Goal: Find specific fact: Find specific page/section

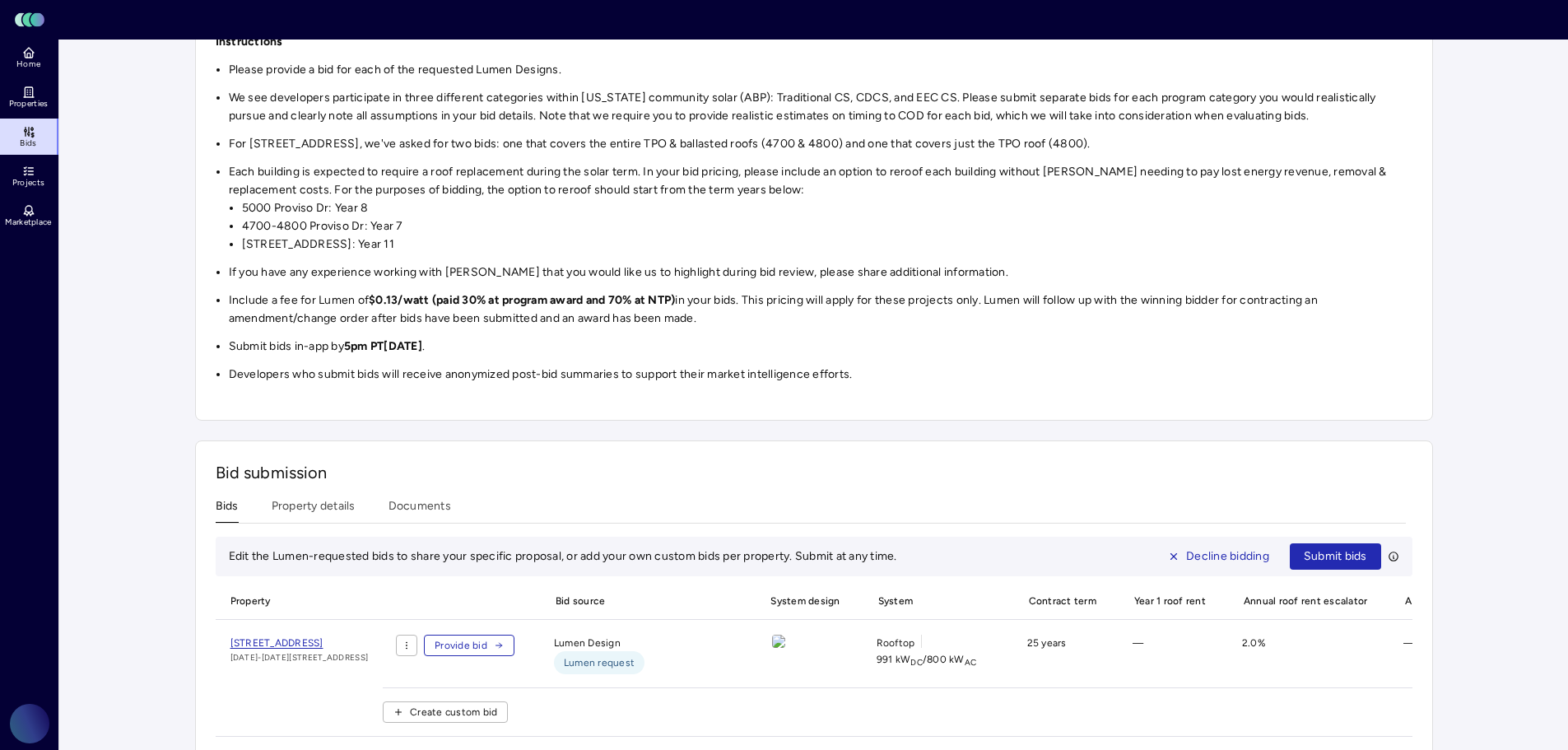
scroll to position [741, 0]
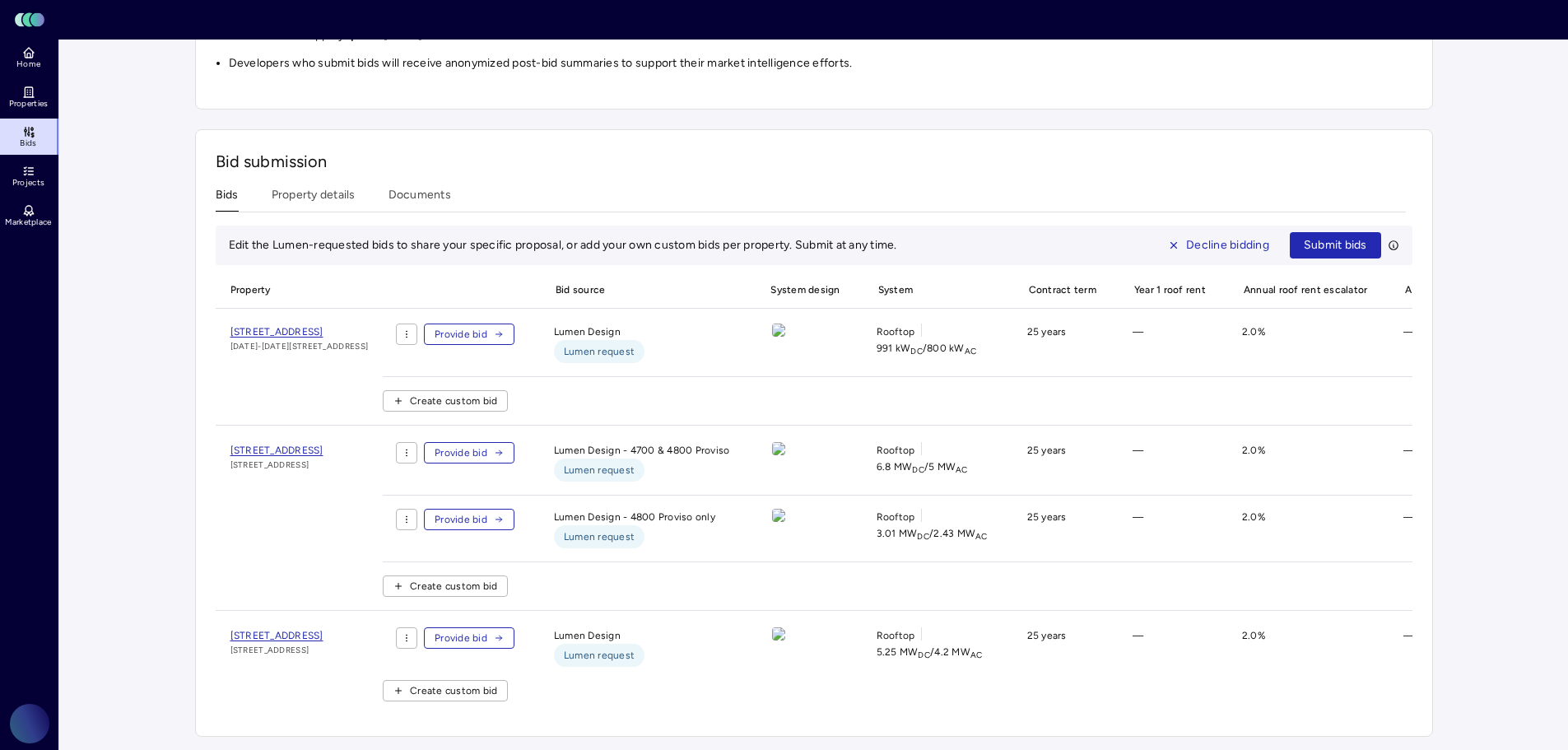
drag, startPoint x: 431, startPoint y: 299, endPoint x: 218, endPoint y: 289, distance: 213.2
click at [218, 323] on div "[STREET_ADDRESS] [DATE]-[DATE][GEOGRAPHIC_DATA]" at bounding box center [299, 374] width 168 height 102
copy span "[STREET_ADDRESS]"
drag, startPoint x: 415, startPoint y: 421, endPoint x: 227, endPoint y: 420, distance: 188.0
click at [227, 442] on div "[STREET_ADDRESS]" at bounding box center [299, 526] width 168 height 168
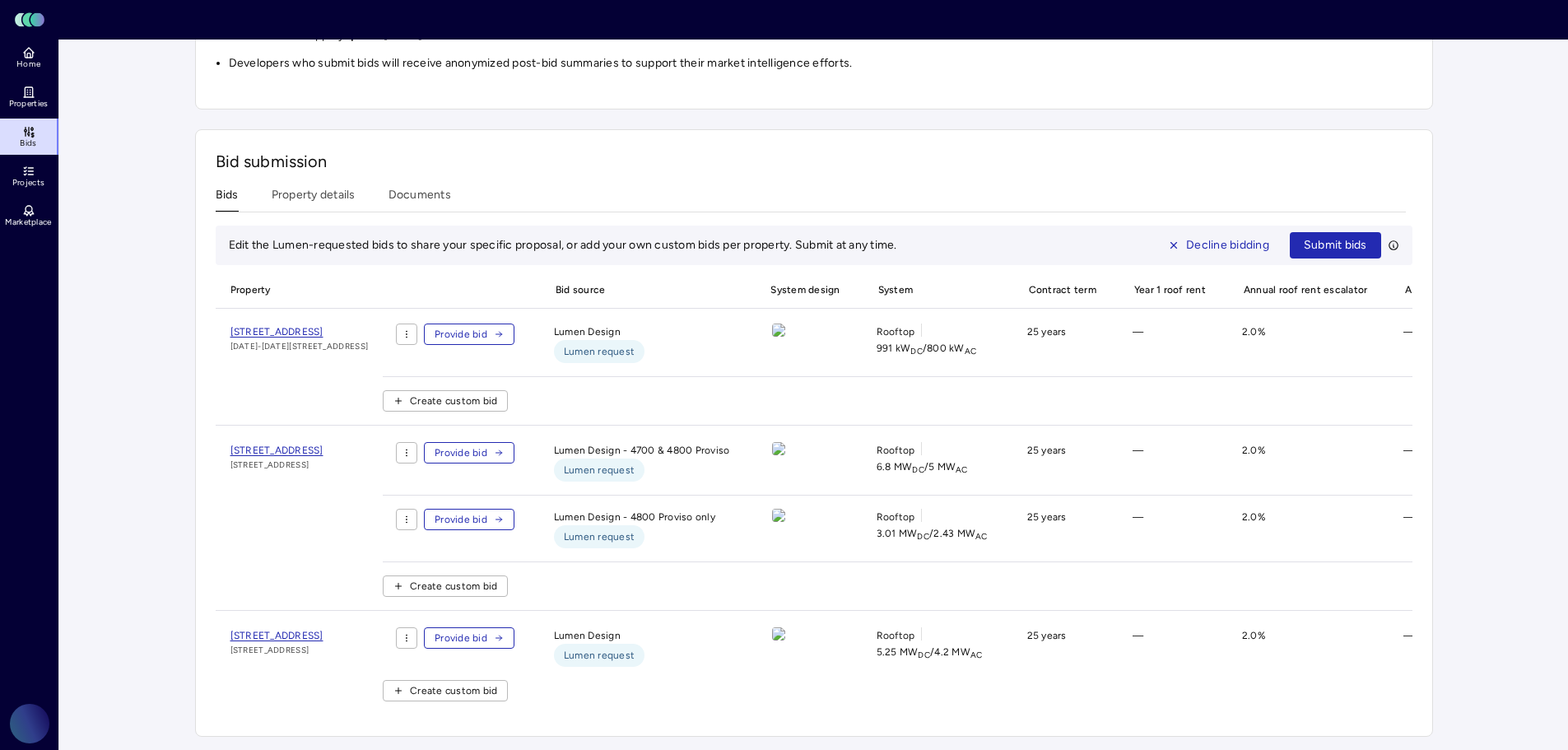
copy span "[STREET_ADDRESS]"
click at [351, 549] on div "[STREET_ADDRESS]" at bounding box center [299, 526] width 168 height 168
drag, startPoint x: 406, startPoint y: 616, endPoint x: 217, endPoint y: 607, distance: 189.2
copy span "[STREET_ADDRESS]"
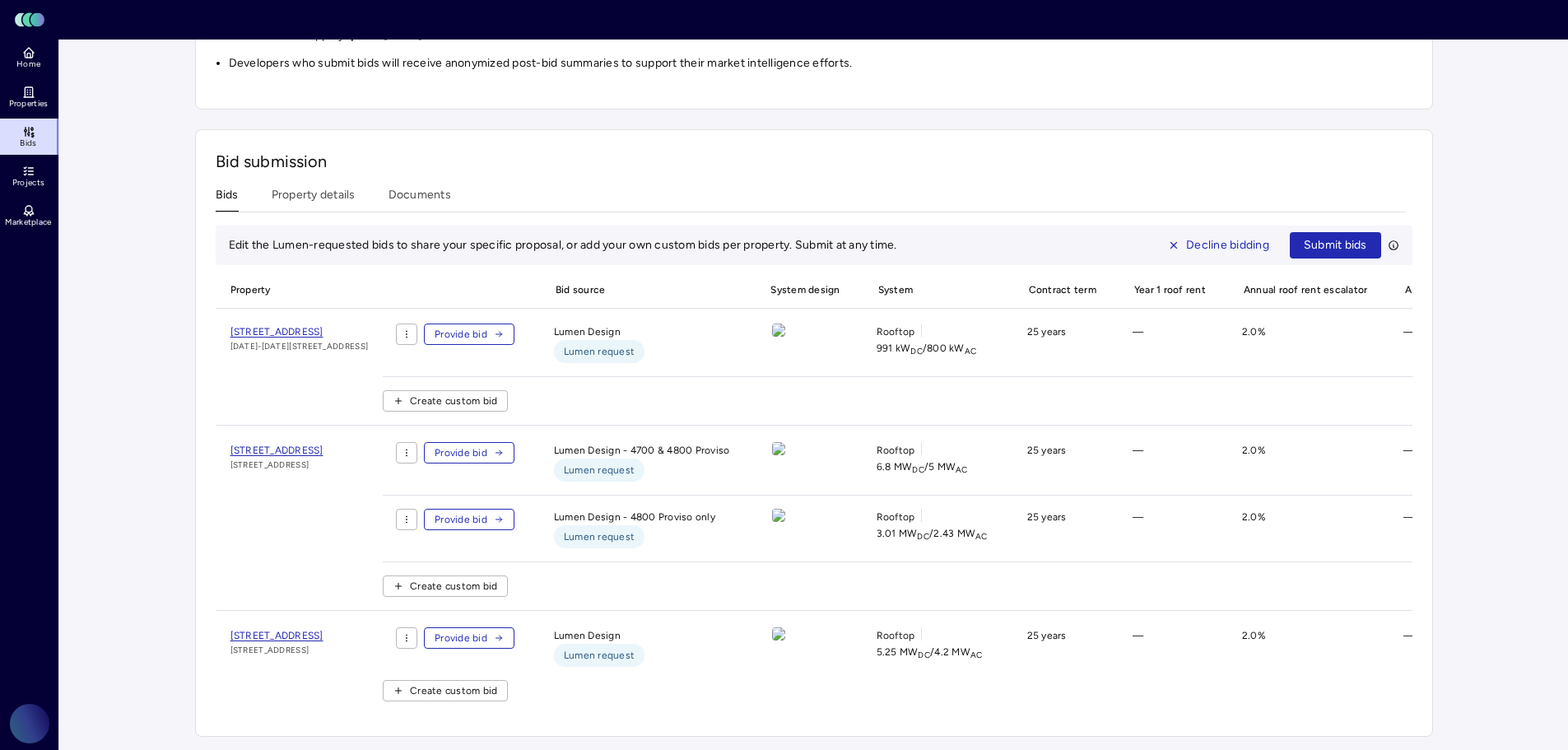
copy span "[STREET_ADDRESS]"
